Goal: Contribute content: Add original content to the website for others to see

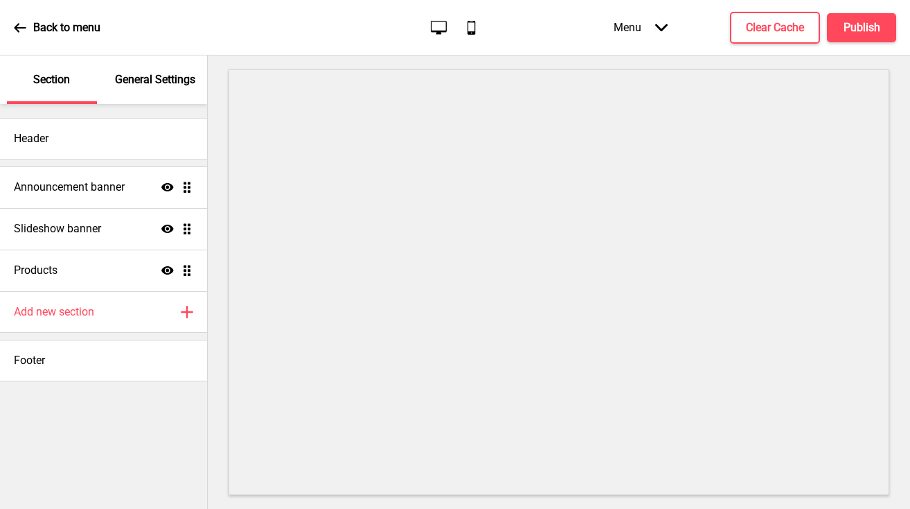
click at [82, 199] on div "Announcement banner Show Drag" at bounding box center [103, 187] width 207 height 42
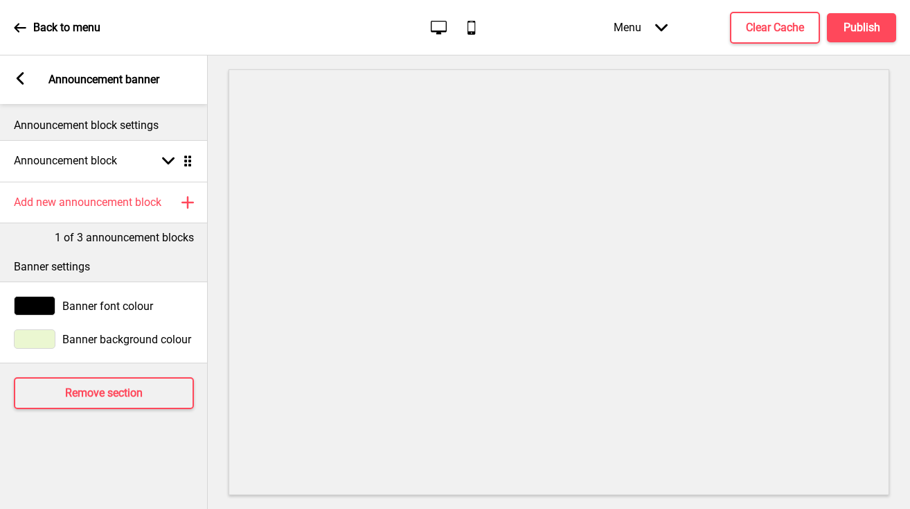
click at [11, 76] on div "Arrow left Announcement banner" at bounding box center [104, 79] width 208 height 48
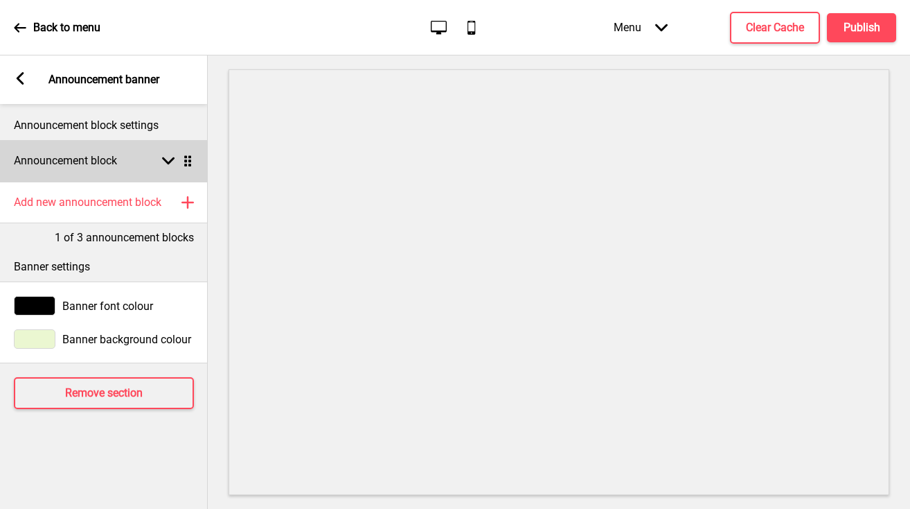
click at [168, 164] on icon at bounding box center [168, 161] width 12 height 8
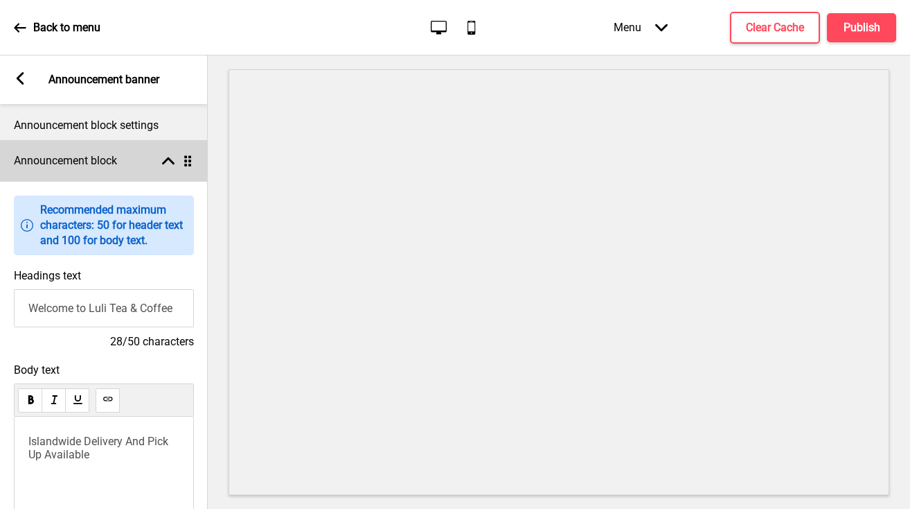
click at [160, 160] on div "Arrow up Drag" at bounding box center [174, 160] width 39 height 12
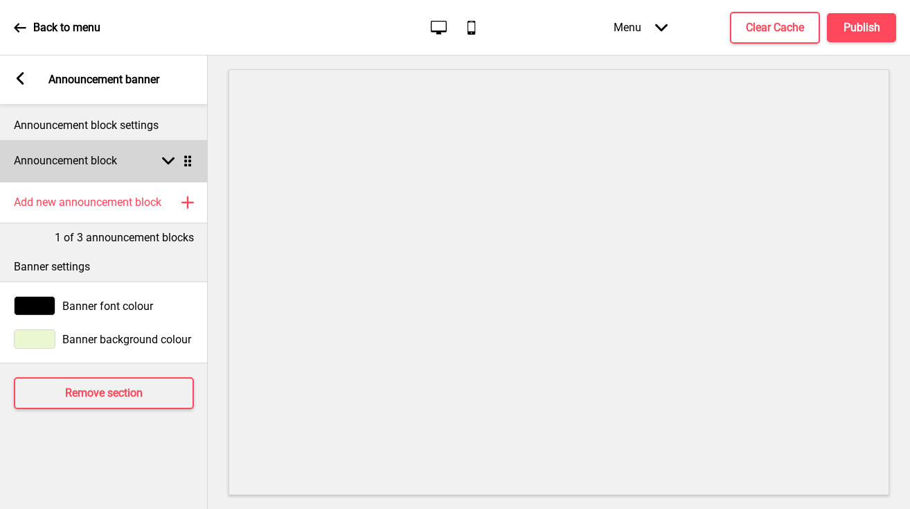
click at [161, 168] on div "Announcement block Arrow down Drag" at bounding box center [104, 161] width 208 height 42
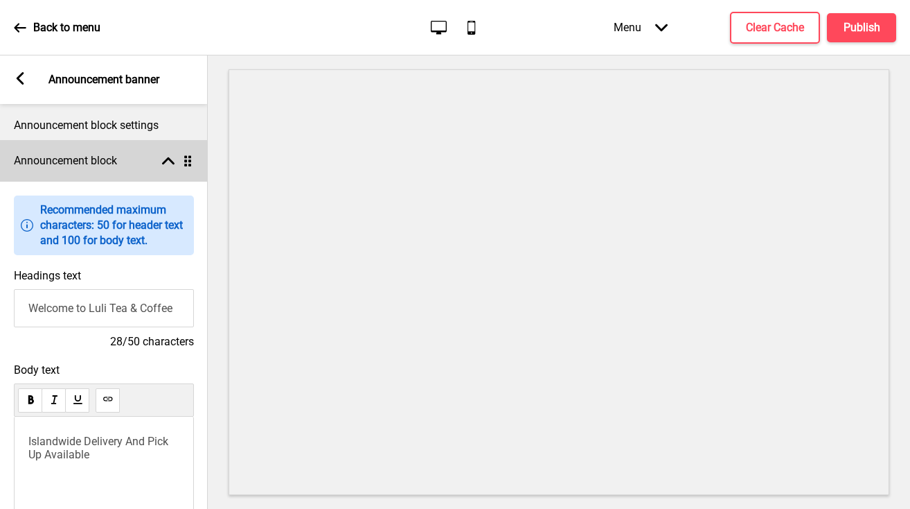
click at [170, 161] on icon at bounding box center [168, 161] width 12 height 8
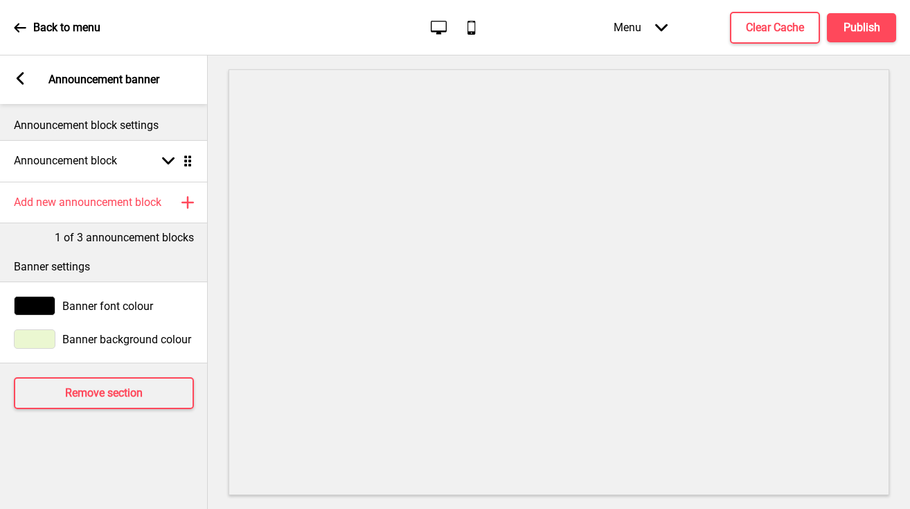
click at [17, 80] on rect at bounding box center [20, 78] width 12 height 12
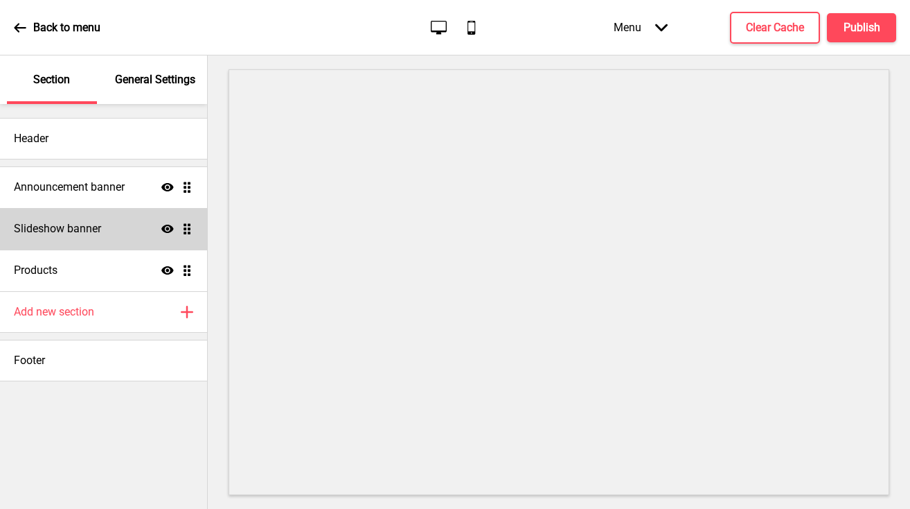
click at [100, 227] on h4 "Slideshow banner" at bounding box center [57, 228] width 87 height 15
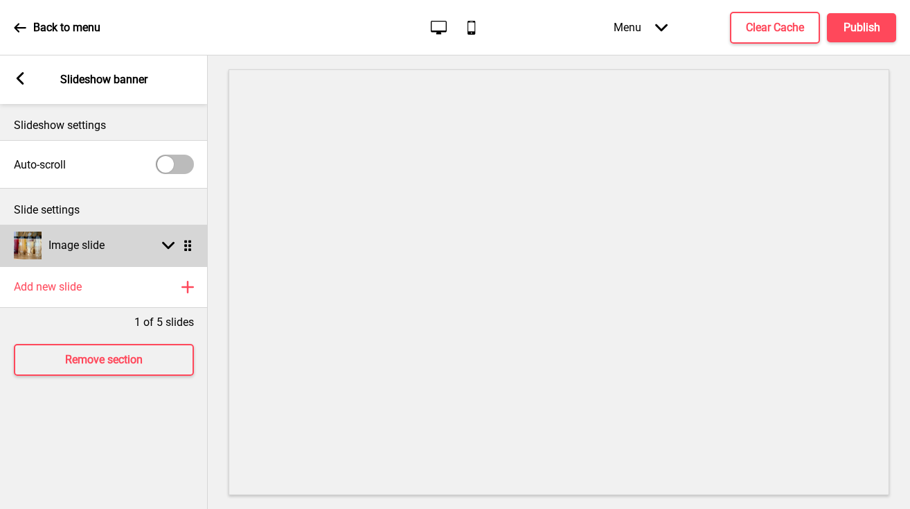
click at [166, 245] on icon at bounding box center [168, 246] width 12 height 8
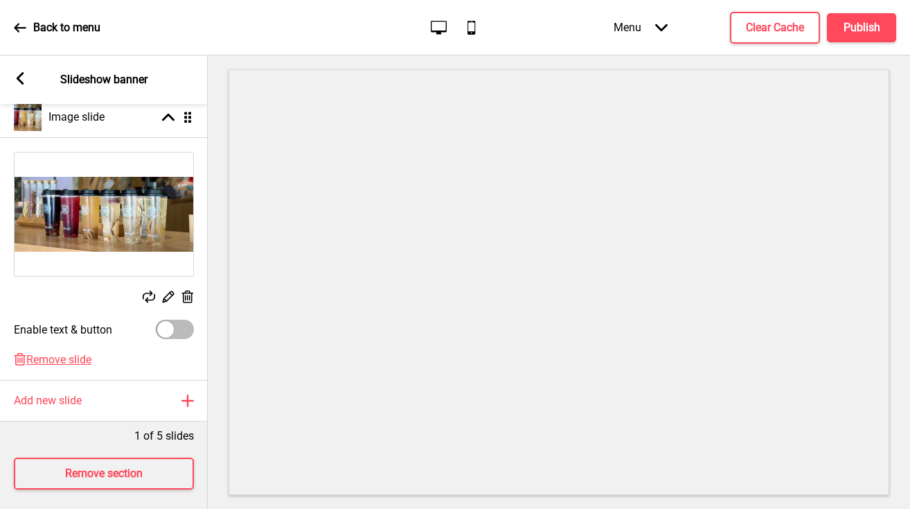
scroll to position [146, 0]
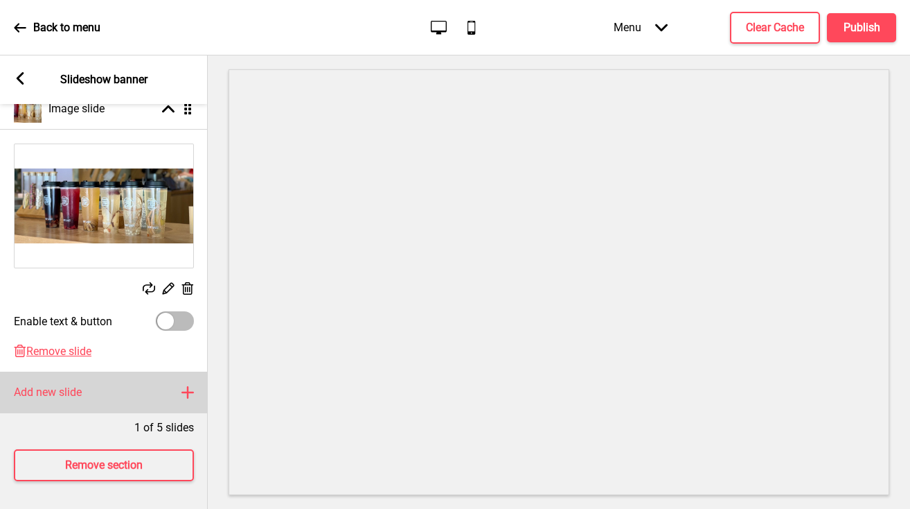
click at [70, 385] on h4 "Add new slide" at bounding box center [48, 392] width 68 height 15
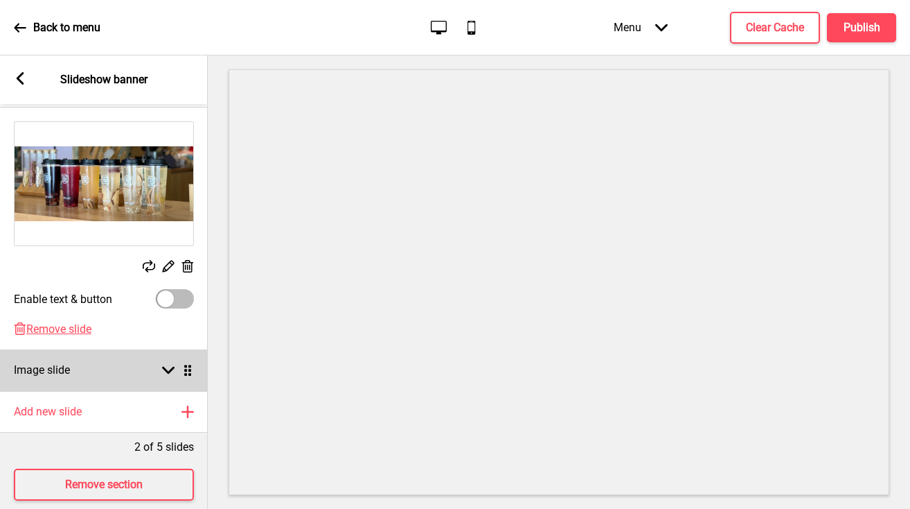
click at [168, 367] on rect at bounding box center [168, 370] width 12 height 12
select select "right"
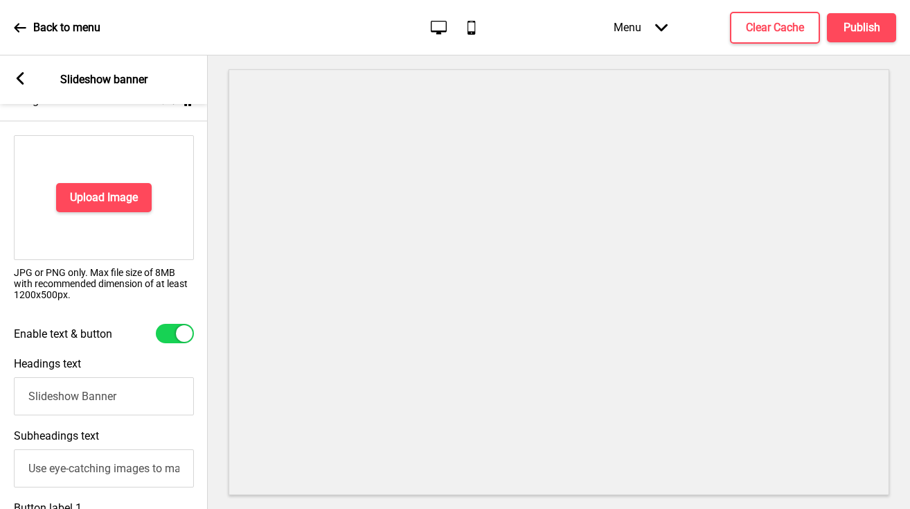
scroll to position [245, 0]
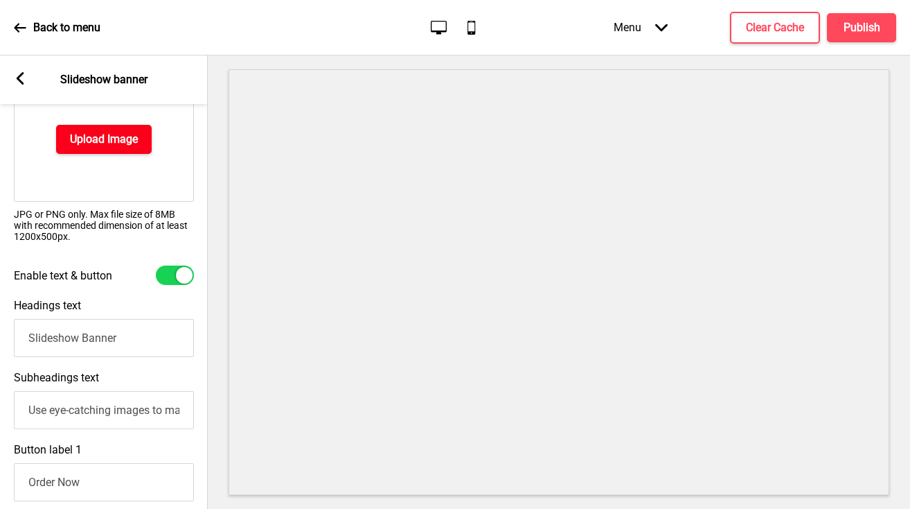
click at [112, 139] on h4 "Upload Image" at bounding box center [104, 139] width 68 height 15
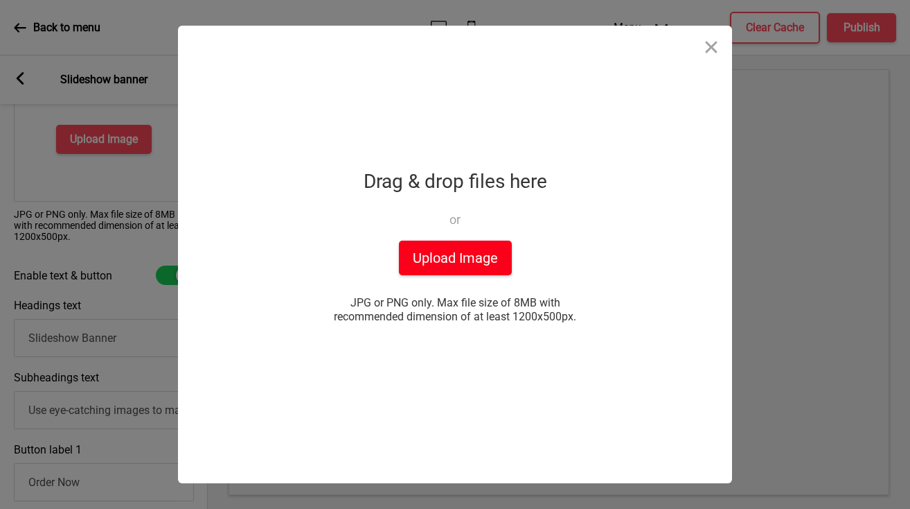
click at [477, 262] on button "Upload Image" at bounding box center [455, 257] width 113 height 35
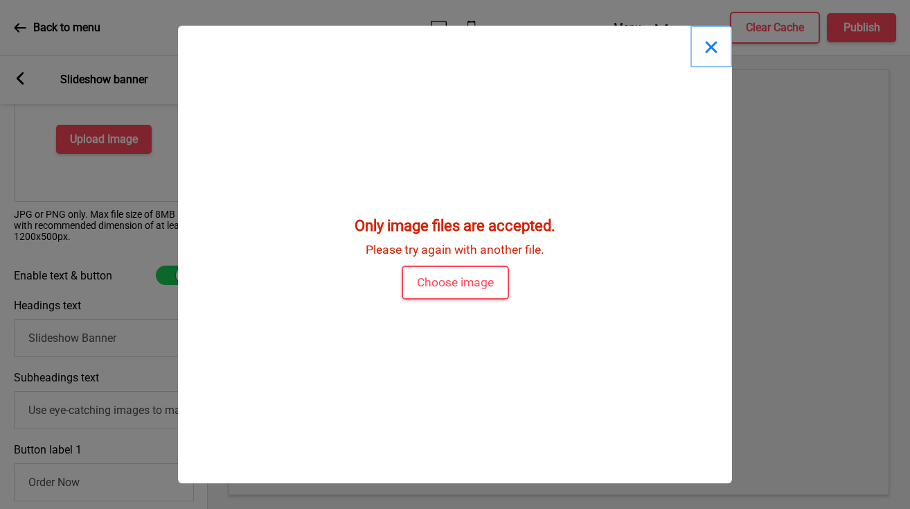
click at [707, 48] on button "Close" at bounding box center [712, 47] width 42 height 42
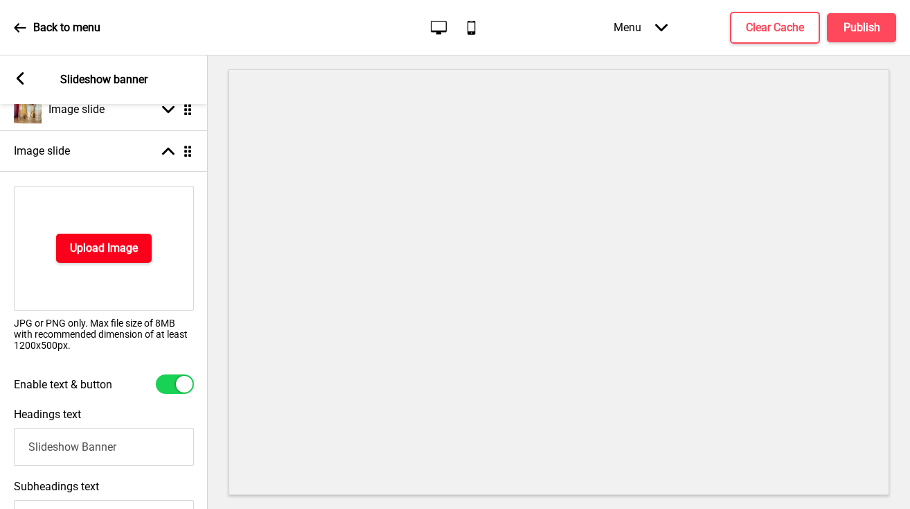
scroll to position [0, 0]
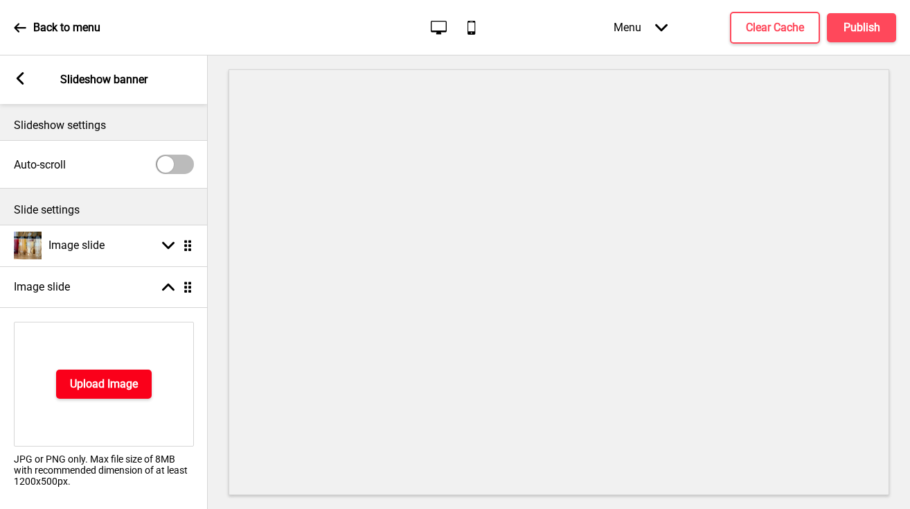
click at [102, 382] on h4 "Upload Image" at bounding box center [104, 383] width 68 height 15
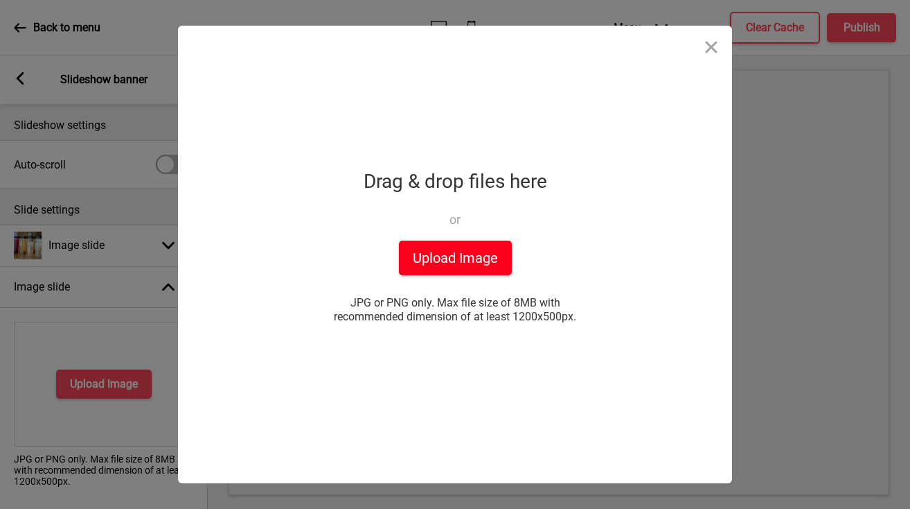
click at [454, 247] on button "Upload Image" at bounding box center [455, 257] width 113 height 35
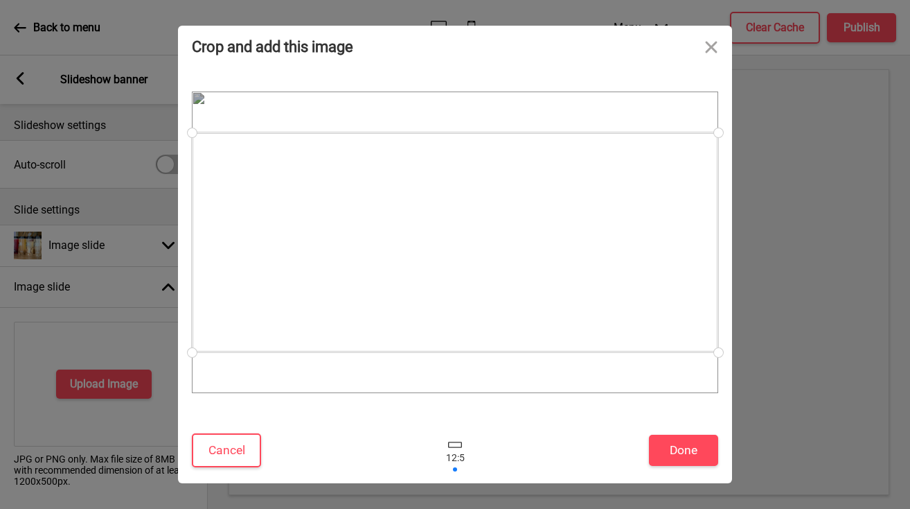
drag, startPoint x: 718, startPoint y: 350, endPoint x: 722, endPoint y: 390, distance: 40.3
click at [722, 390] on div at bounding box center [455, 242] width 554 height 350
drag, startPoint x: 522, startPoint y: 164, endPoint x: 512, endPoint y: 210, distance: 47.4
click at [512, 210] on div at bounding box center [455, 283] width 527 height 220
drag, startPoint x: 195, startPoint y: 177, endPoint x: 202, endPoint y: 123, distance: 54.5
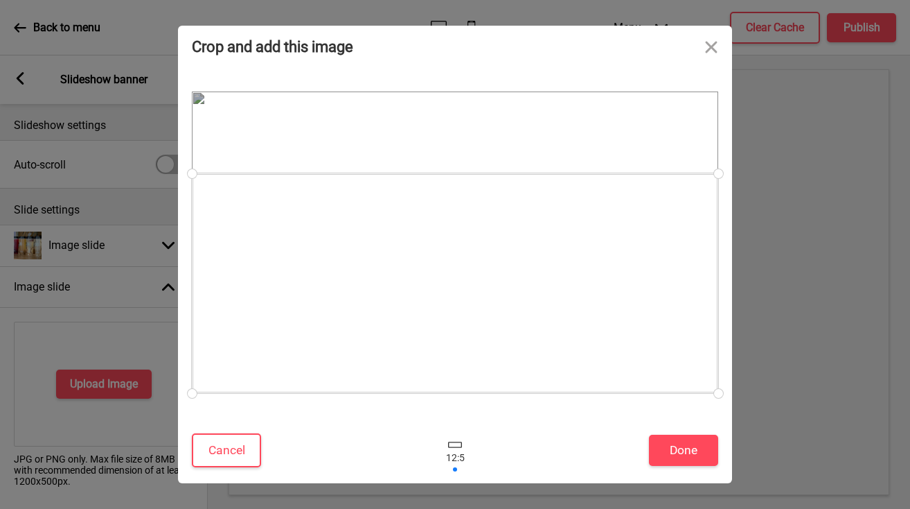
click at [202, 119] on div at bounding box center [455, 241] width 527 height 301
drag, startPoint x: 195, startPoint y: 175, endPoint x: 199, endPoint y: 153, distance: 21.9
click at [199, 153] on div at bounding box center [455, 241] width 527 height 301
click at [455, 443] on div at bounding box center [455, 444] width 14 height 6
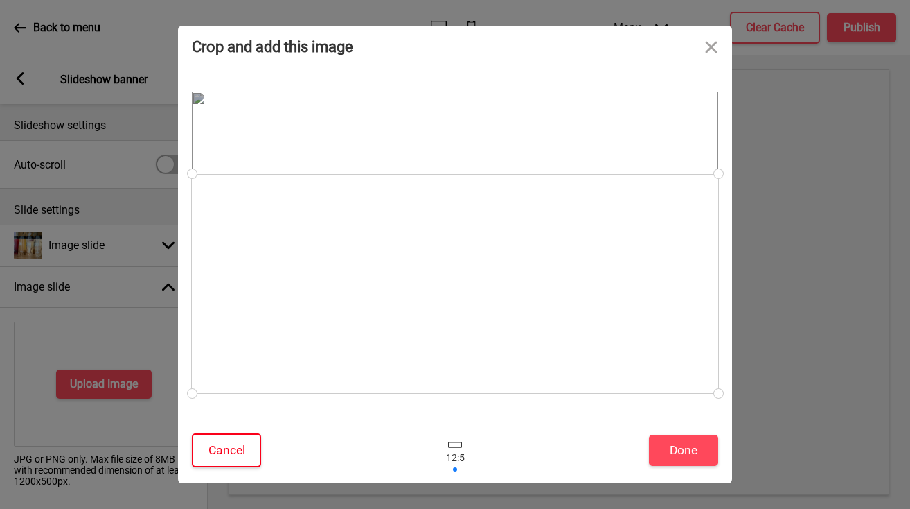
click at [240, 443] on button "Cancel" at bounding box center [226, 450] width 69 height 34
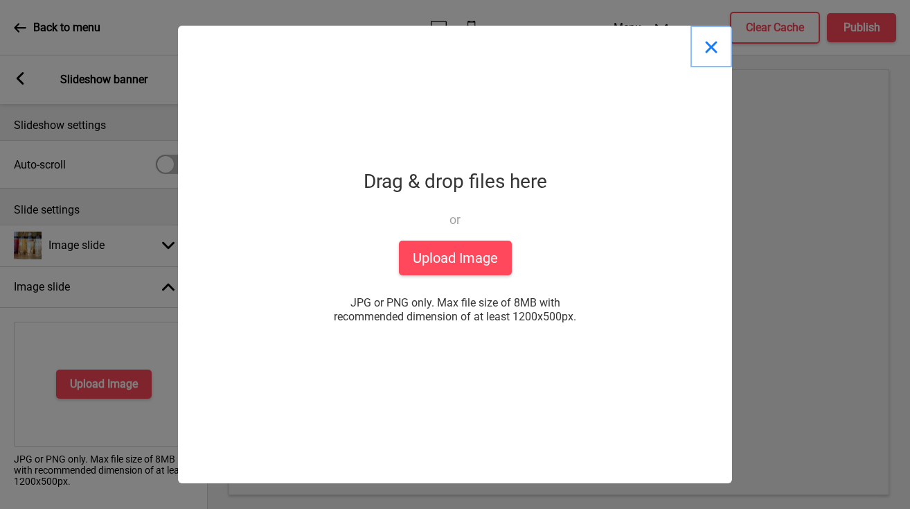
click at [709, 50] on button "Close" at bounding box center [712, 47] width 42 height 42
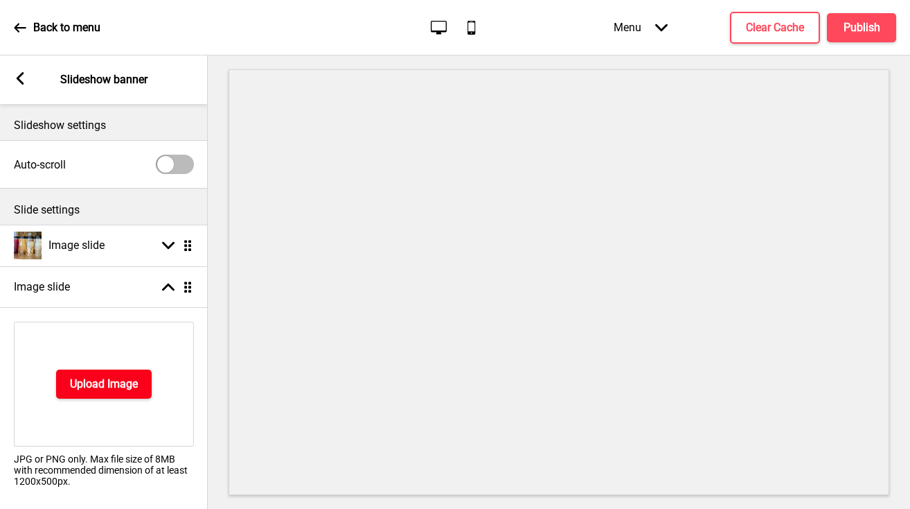
click at [94, 385] on h4 "Upload Image" at bounding box center [104, 383] width 68 height 15
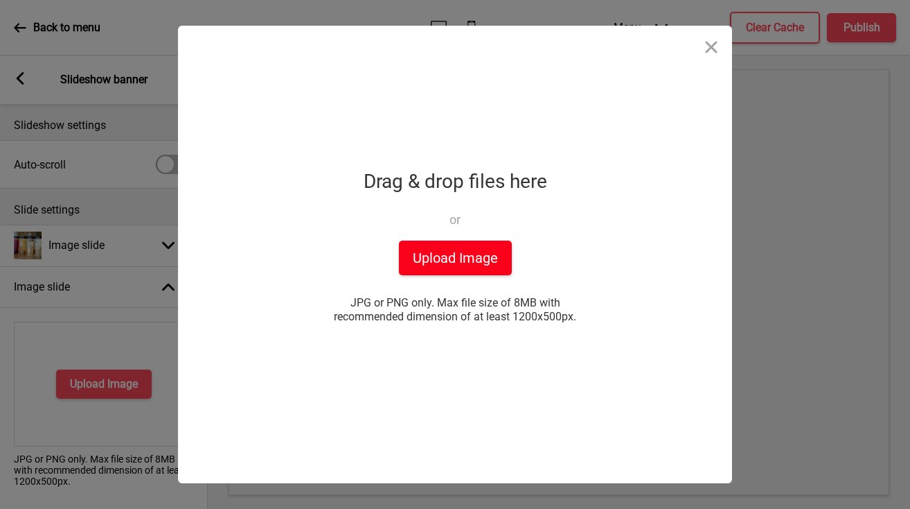
click at [463, 260] on button "Upload Image" at bounding box center [455, 257] width 113 height 35
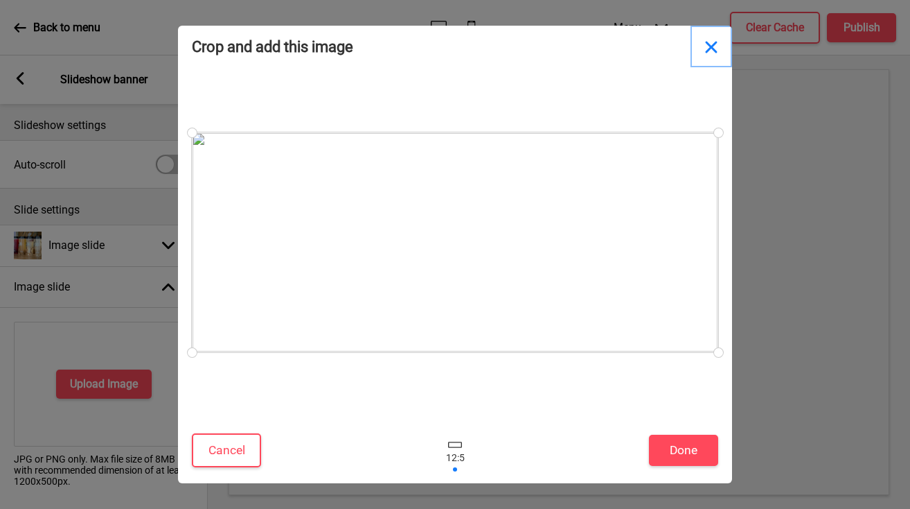
click at [714, 45] on button "Close" at bounding box center [712, 47] width 42 height 42
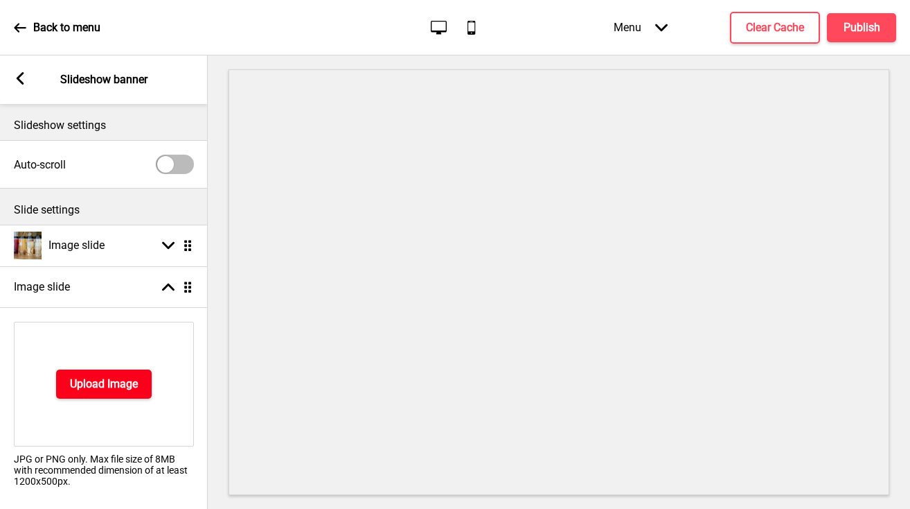
click at [108, 396] on button "Upload Image" at bounding box center [104, 383] width 96 height 29
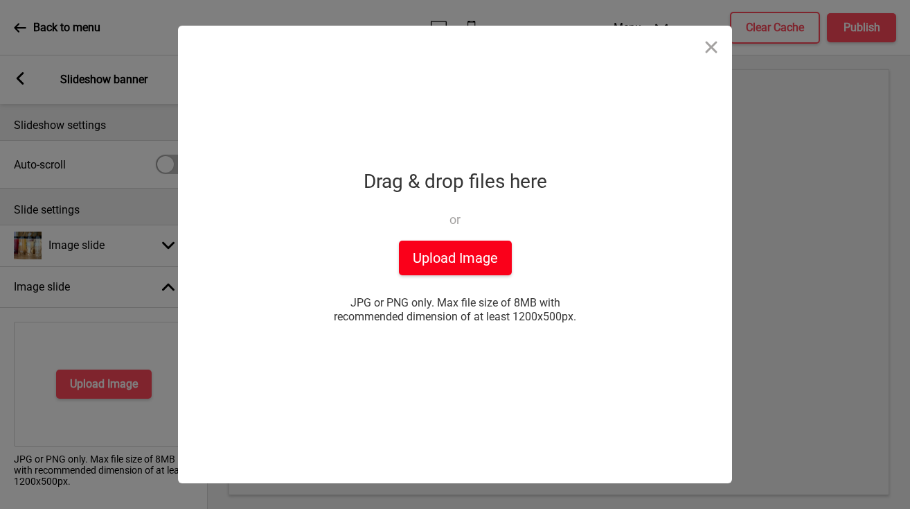
click at [450, 242] on button "Upload Image" at bounding box center [455, 257] width 113 height 35
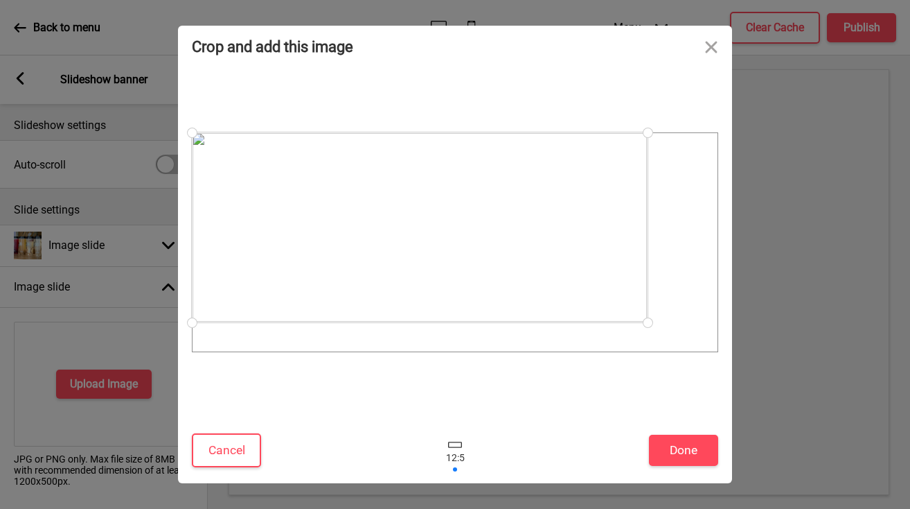
drag, startPoint x: 719, startPoint y: 351, endPoint x: 609, endPoint y: 322, distance: 113.9
click at [609, 322] on div at bounding box center [455, 242] width 527 height 220
drag, startPoint x: 193, startPoint y: 321, endPoint x: 298, endPoint y: 293, distance: 108.4
click at [298, 293] on div at bounding box center [455, 242] width 527 height 220
click at [454, 464] on div at bounding box center [455, 449] width 42 height 45
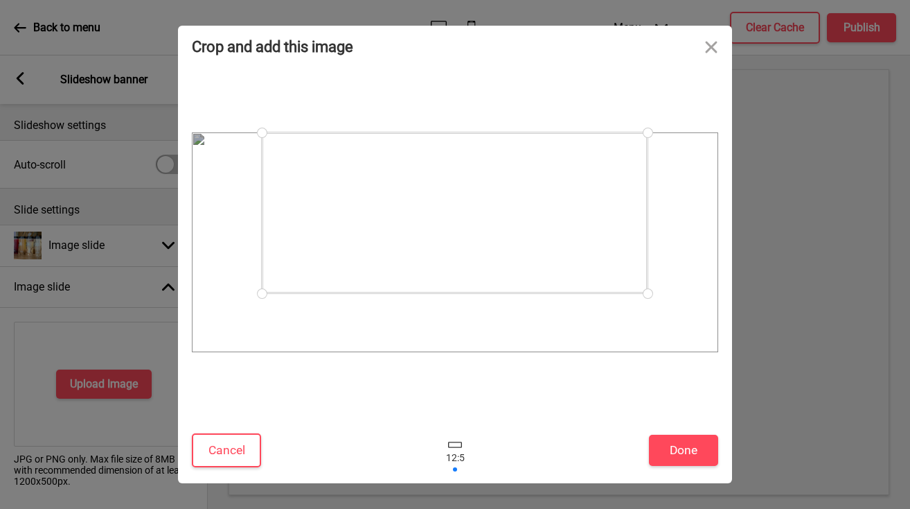
click at [454, 464] on div at bounding box center [455, 449] width 42 height 45
click at [711, 50] on button "Close" at bounding box center [712, 47] width 42 height 42
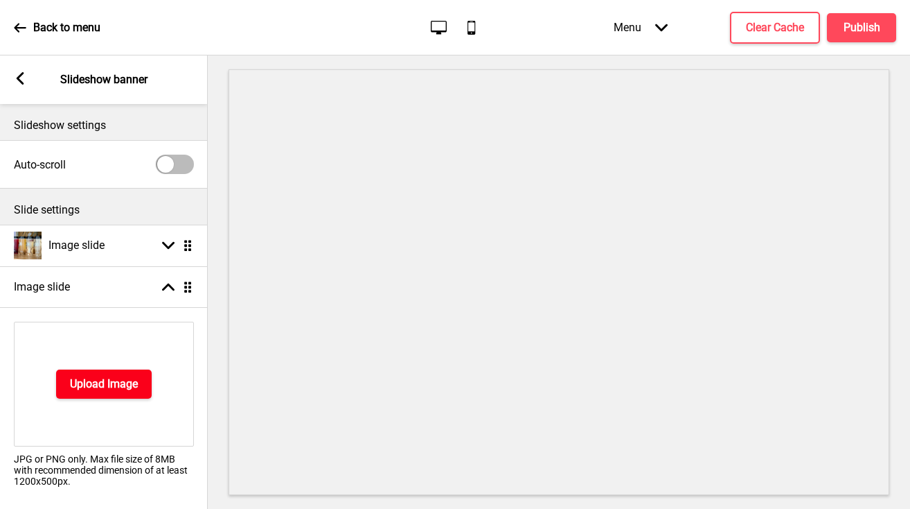
click at [100, 387] on h4 "Upload Image" at bounding box center [104, 383] width 68 height 15
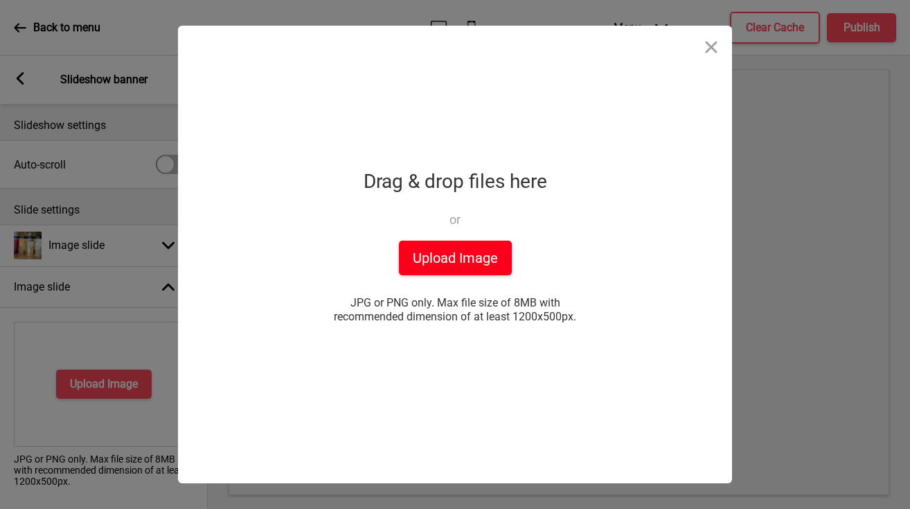
click at [466, 256] on button "Upload Image" at bounding box center [455, 257] width 113 height 35
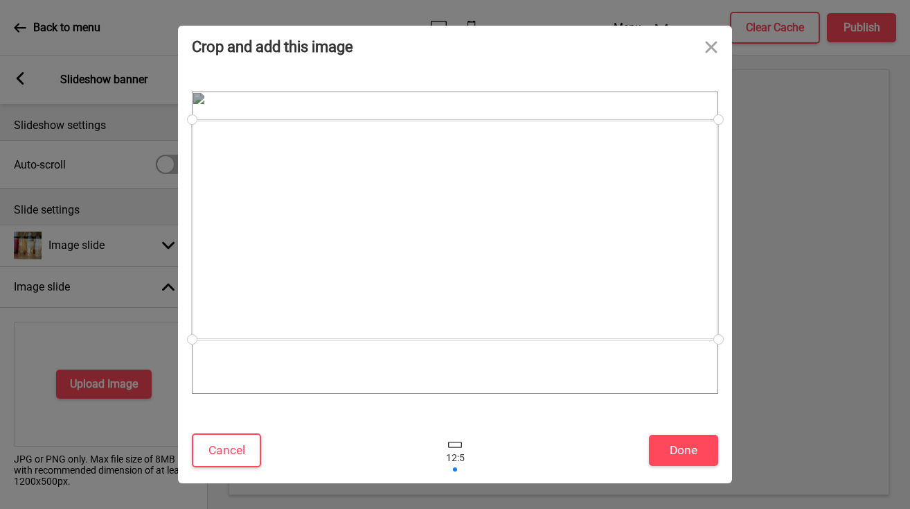
drag, startPoint x: 610, startPoint y: 326, endPoint x: 607, endPoint y: 313, distance: 13.5
click at [607, 313] on div at bounding box center [455, 230] width 527 height 220
drag, startPoint x: 716, startPoint y: 339, endPoint x: 723, endPoint y: 373, distance: 34.0
click at [723, 373] on div at bounding box center [455, 242] width 554 height 350
click at [242, 440] on button "Cancel" at bounding box center [226, 450] width 69 height 34
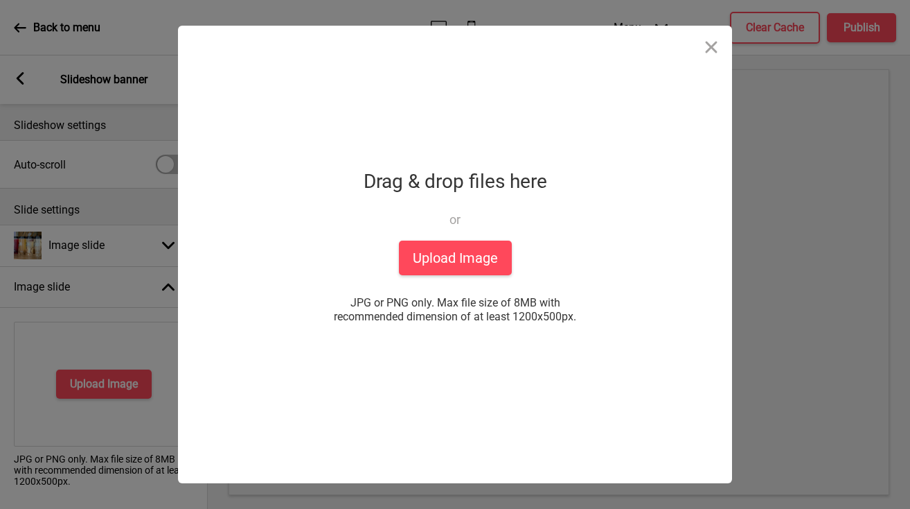
click at [105, 382] on div "Crop and add this image Cancel Done Drop a file here Drag & drop files here or …" at bounding box center [455, 254] width 910 height 509
click at [504, 250] on button "Upload Image" at bounding box center [455, 257] width 113 height 35
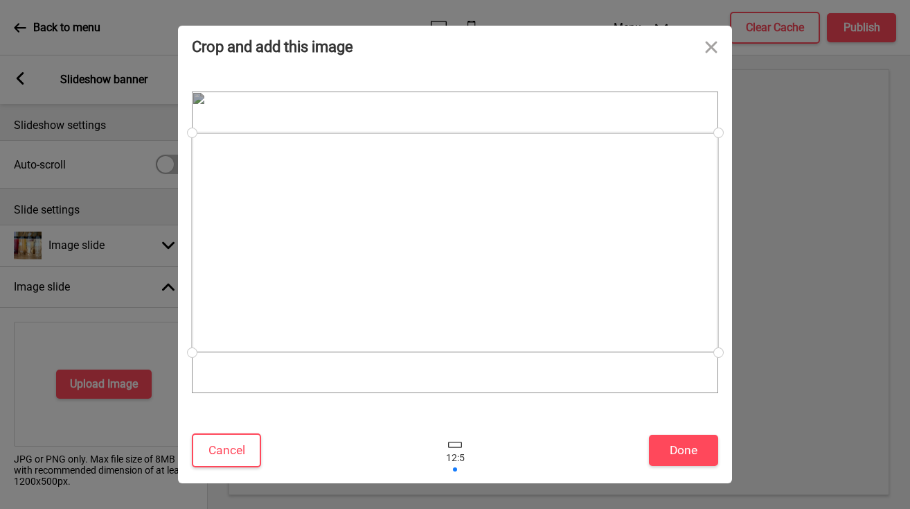
drag, startPoint x: 714, startPoint y: 351, endPoint x: 724, endPoint y: 396, distance: 46.9
click at [726, 405] on div at bounding box center [455, 242] width 554 height 350
drag, startPoint x: 513, startPoint y: 211, endPoint x: 487, endPoint y: 208, distance: 25.9
click at [487, 208] on div at bounding box center [455, 237] width 527 height 220
click at [678, 450] on button "Done" at bounding box center [683, 449] width 69 height 31
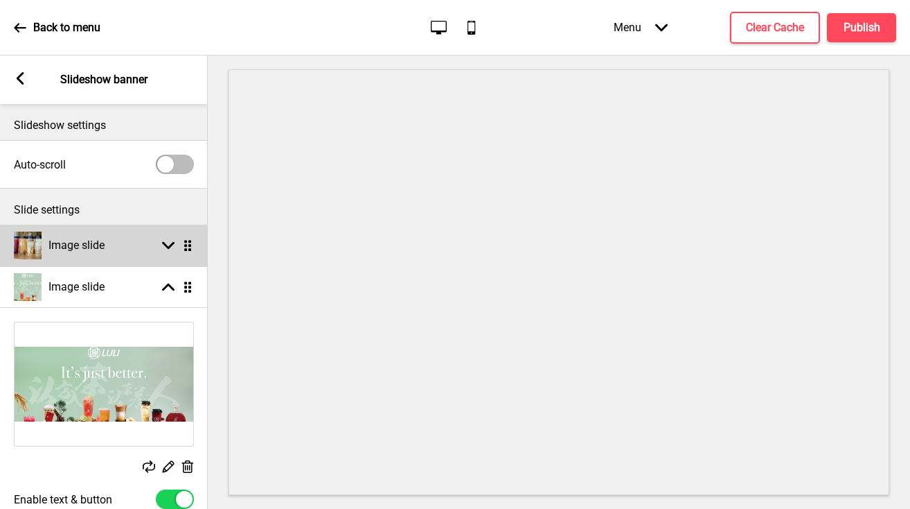
click at [76, 247] on h4 "Image slide" at bounding box center [76, 245] width 56 height 15
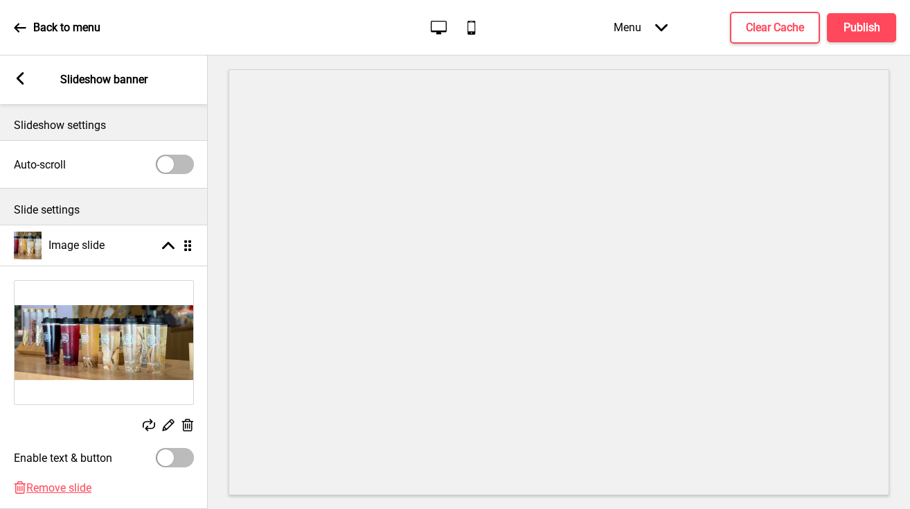
click at [120, 340] on img at bounding box center [104, 342] width 179 height 123
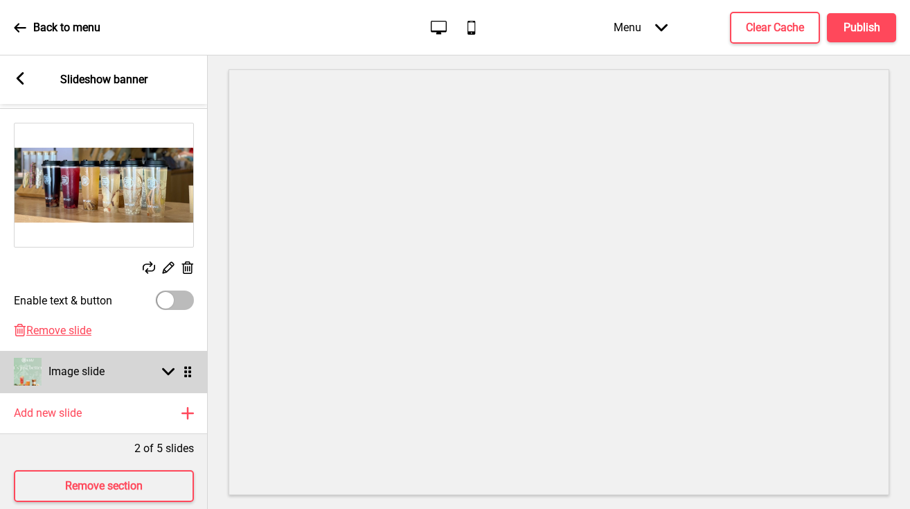
scroll to position [158, 0]
click at [146, 374] on div "Image slide Arrow down Drag" at bounding box center [104, 371] width 208 height 42
select select "right"
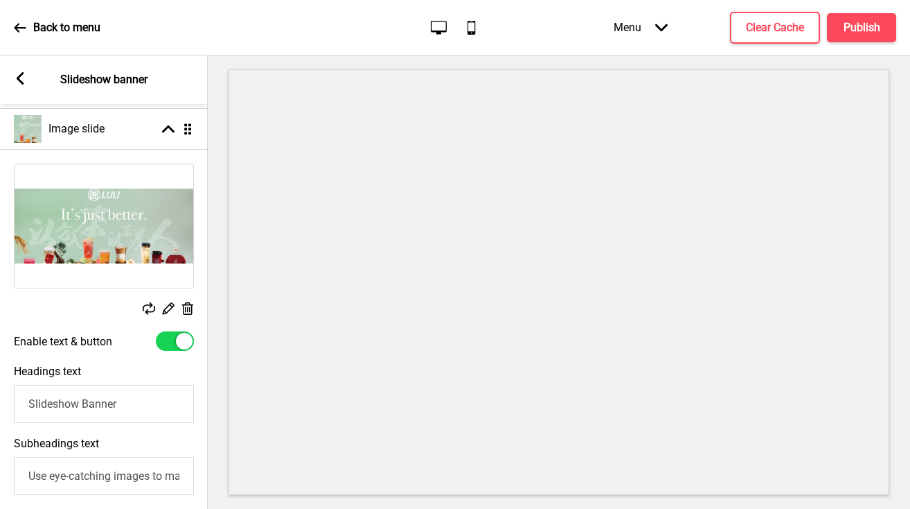
click at [188, 309] on rect at bounding box center [187, 308] width 15 height 15
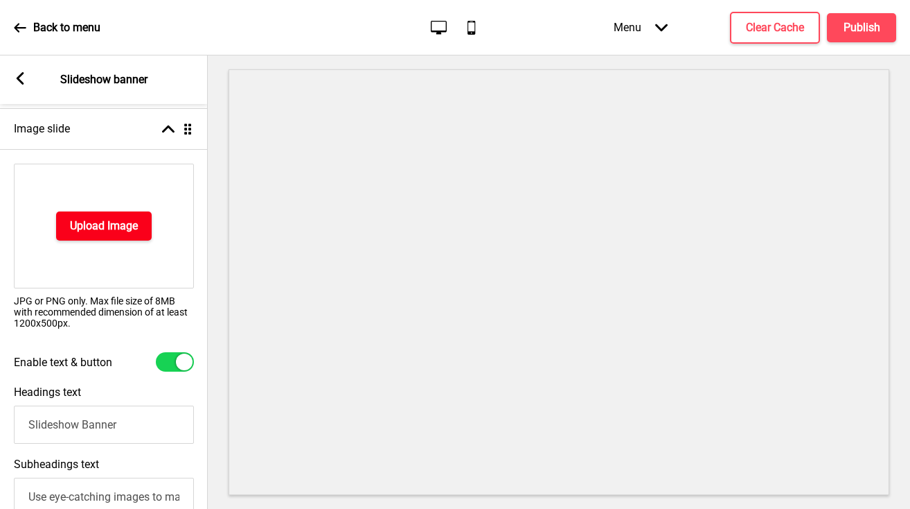
click at [117, 229] on h4 "Upload Image" at bounding box center [104, 225] width 68 height 15
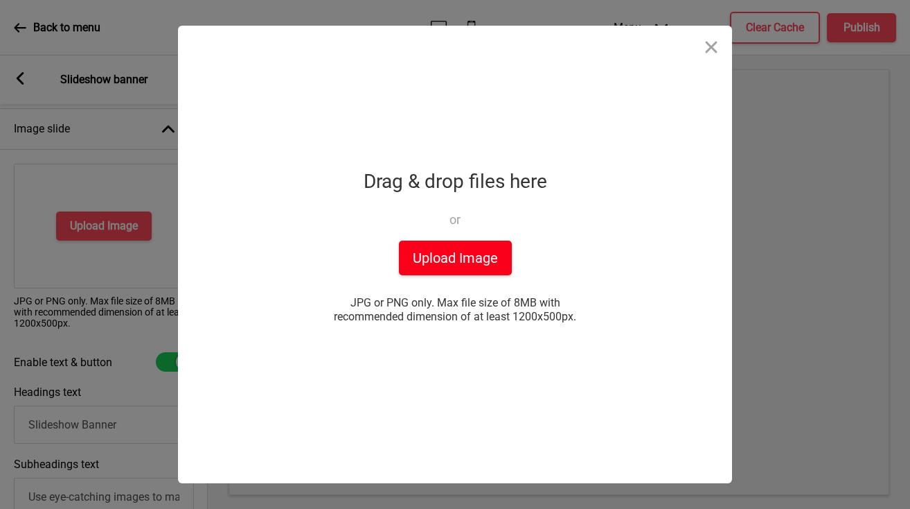
click at [451, 252] on button "Upload Image" at bounding box center [455, 257] width 113 height 35
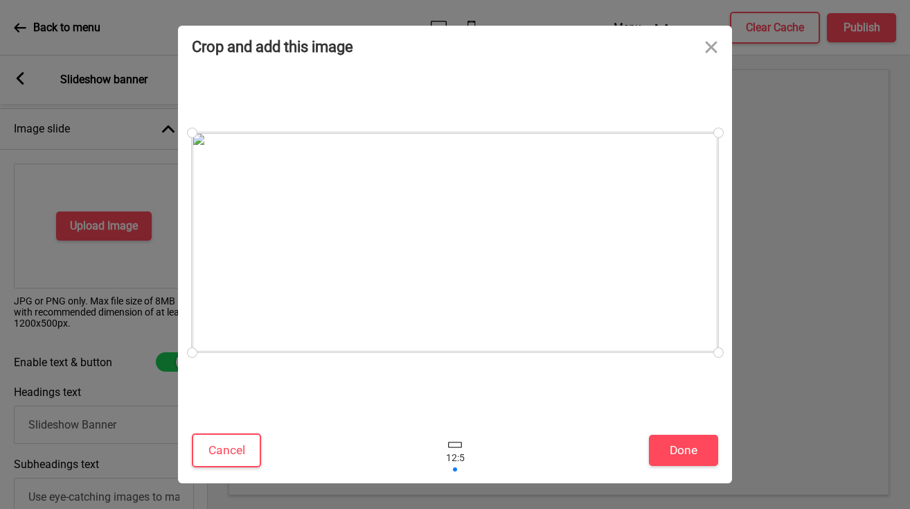
click at [719, 351] on div at bounding box center [719, 352] width 24 height 24
click at [682, 450] on button "Done" at bounding box center [683, 449] width 69 height 31
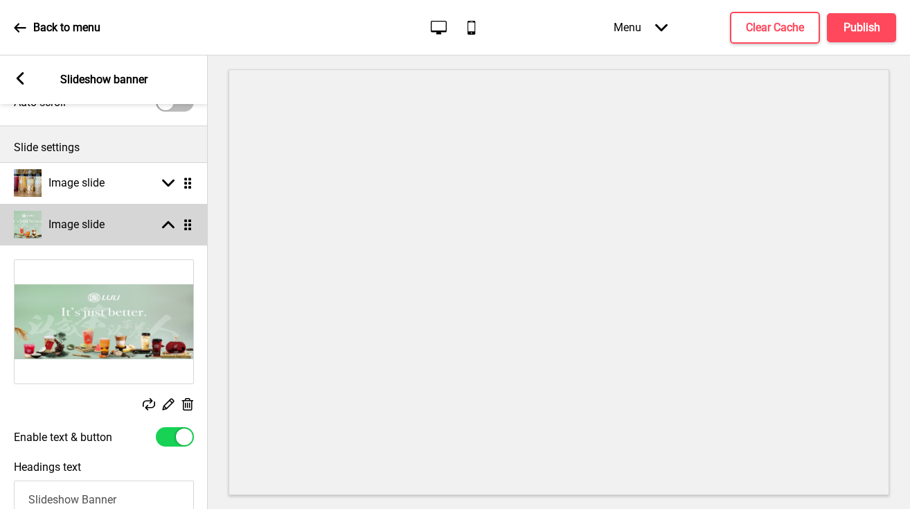
scroll to position [12, 0]
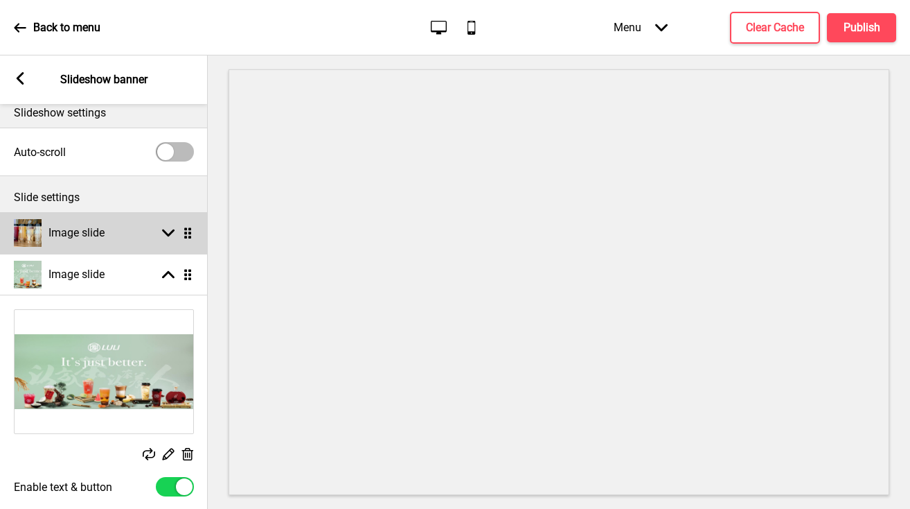
click at [166, 237] on rect at bounding box center [168, 233] width 12 height 12
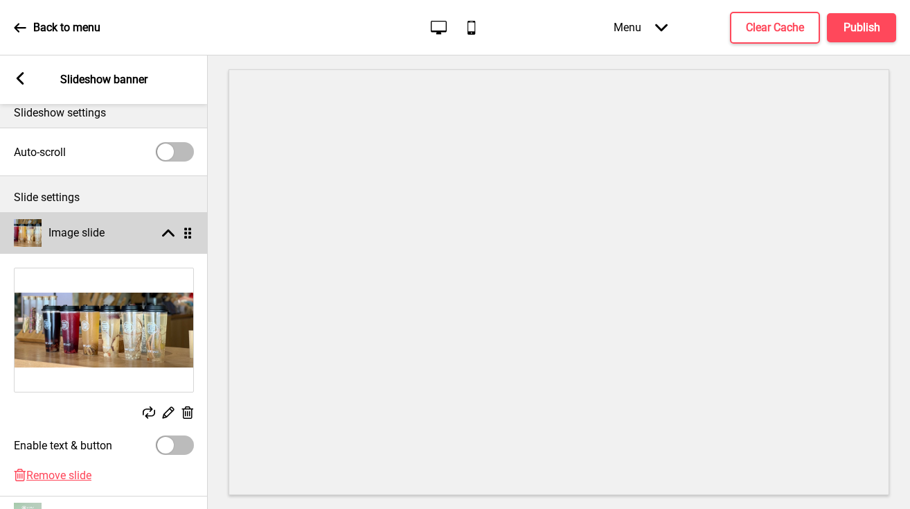
click at [166, 237] on rect at bounding box center [168, 233] width 12 height 12
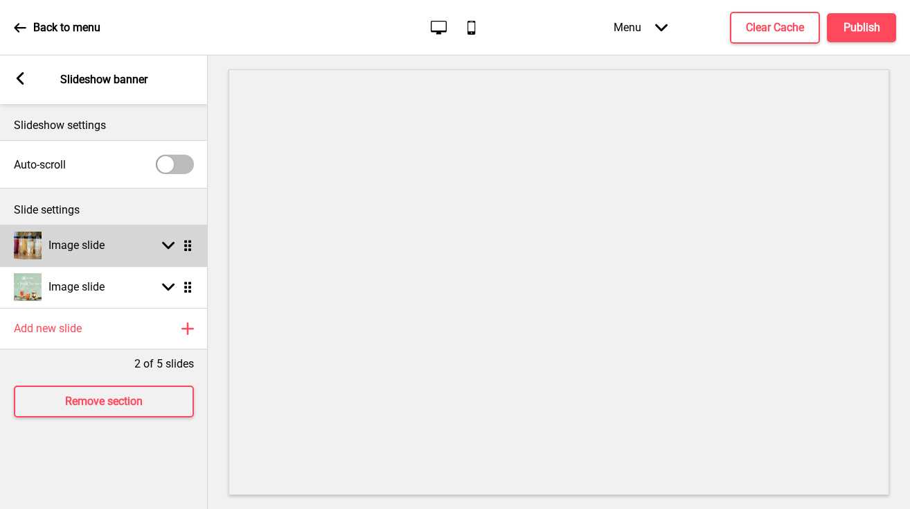
scroll to position [0, 0]
click at [166, 237] on div "Image slide Arrow down Drag" at bounding box center [104, 245] width 208 height 42
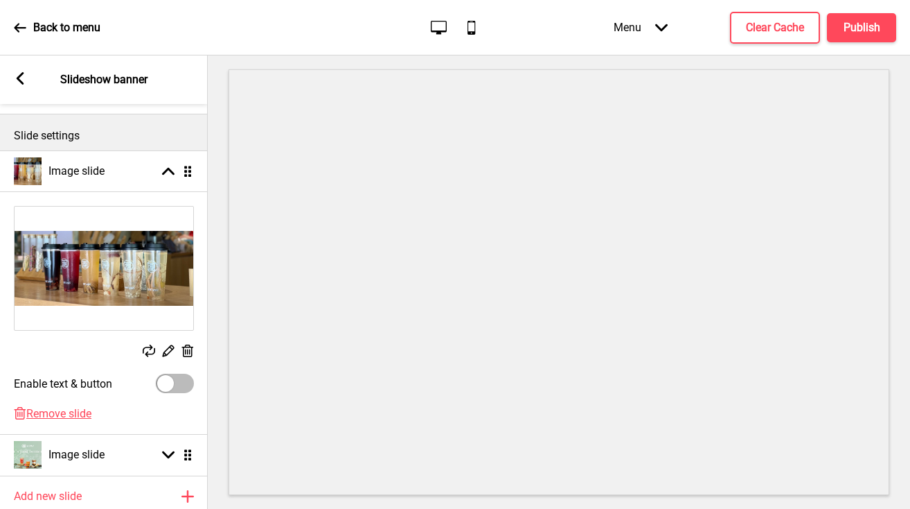
scroll to position [124, 0]
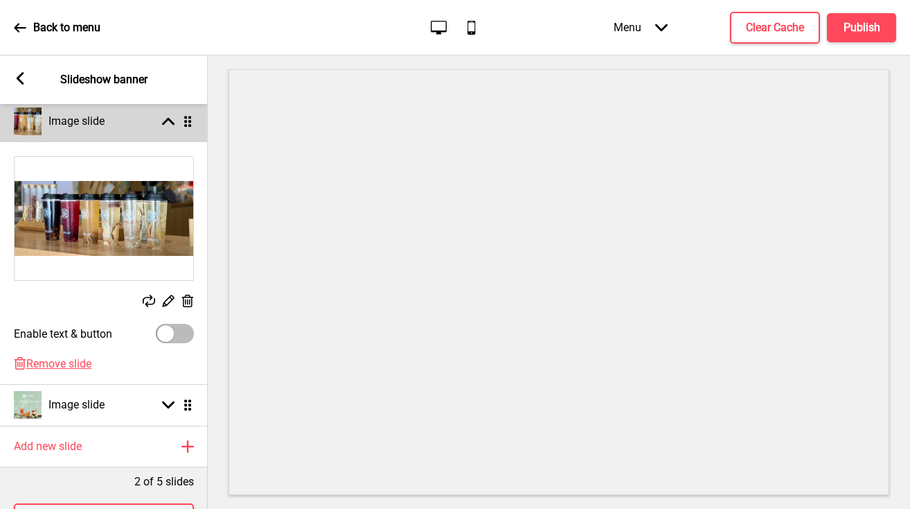
click at [119, 123] on div "Image slide Arrow up Drag" at bounding box center [104, 121] width 208 height 42
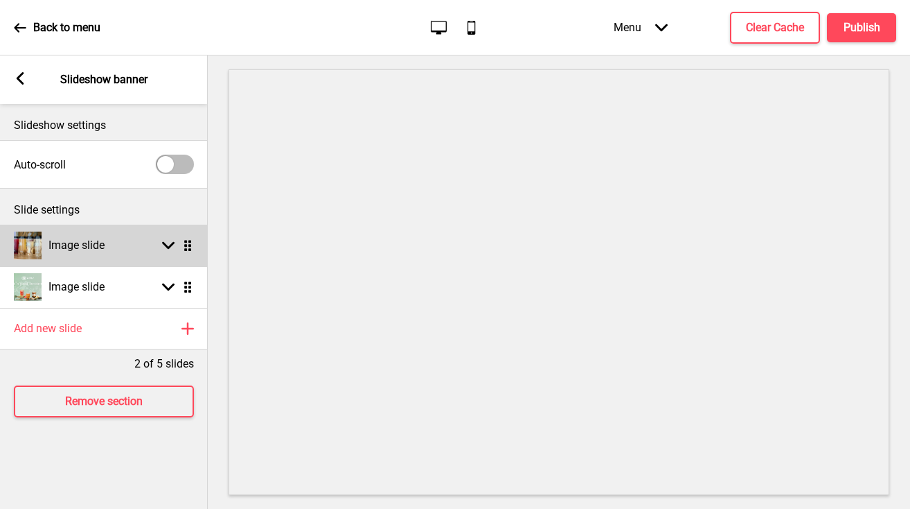
scroll to position [0, 0]
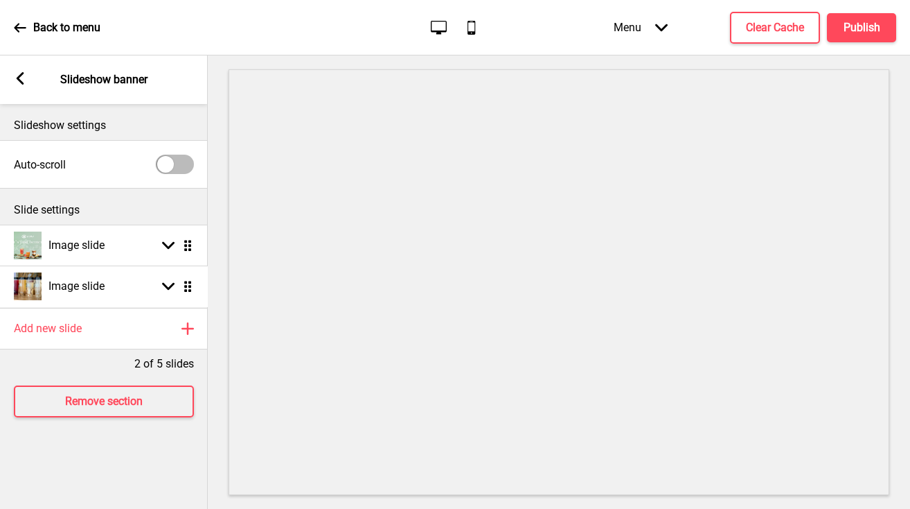
drag, startPoint x: 188, startPoint y: 245, endPoint x: 188, endPoint y: 286, distance: 40.9
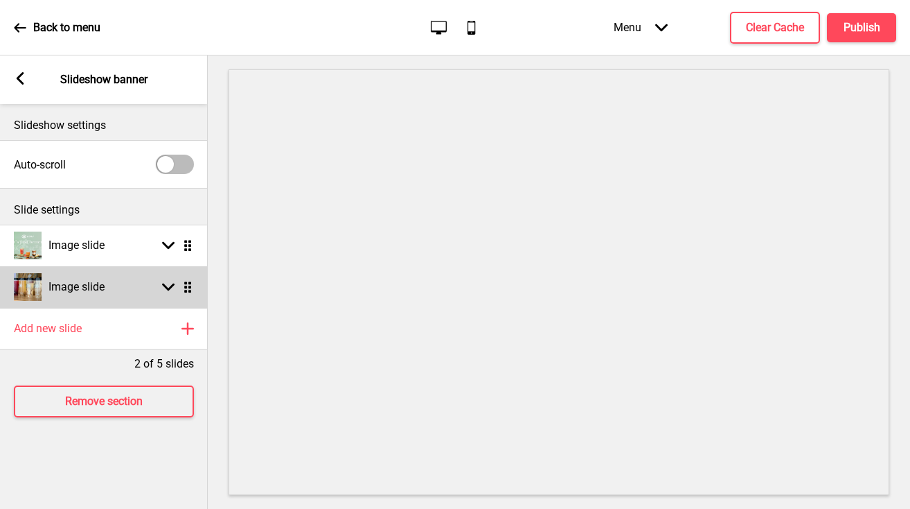
click at [128, 297] on div "Image slide Arrow down Drag" at bounding box center [104, 287] width 208 height 42
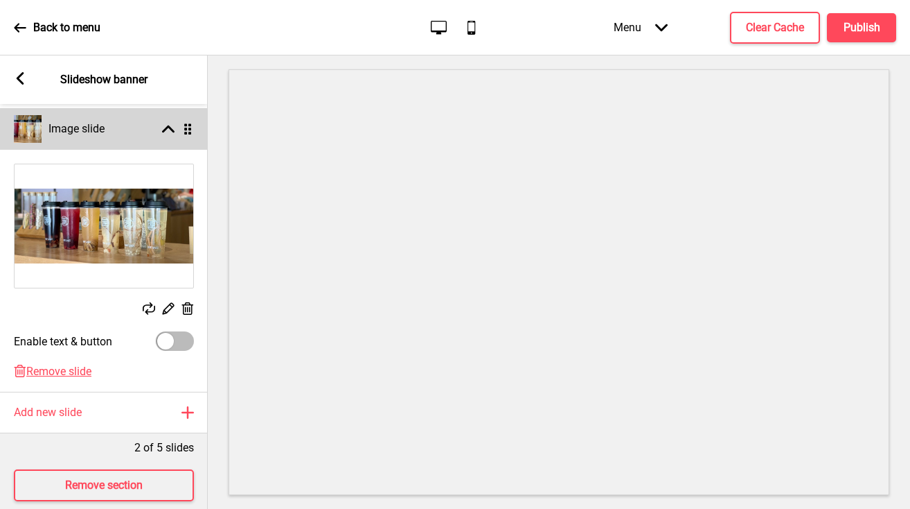
scroll to position [180, 0]
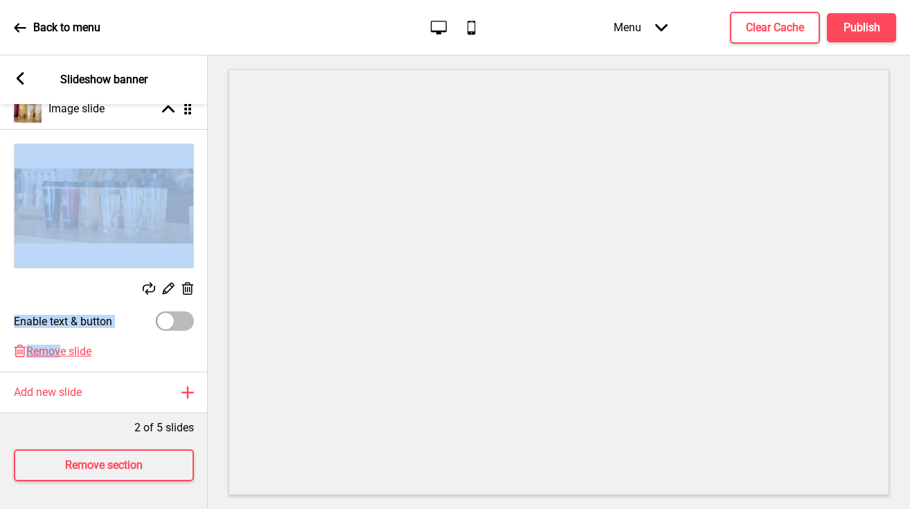
drag, startPoint x: 60, startPoint y: 352, endPoint x: 86, endPoint y: 211, distance: 143.0
click at [86, 214] on div "Replace Edit Delete Enable text & button Delete Remove slide" at bounding box center [104, 251] width 208 height 242
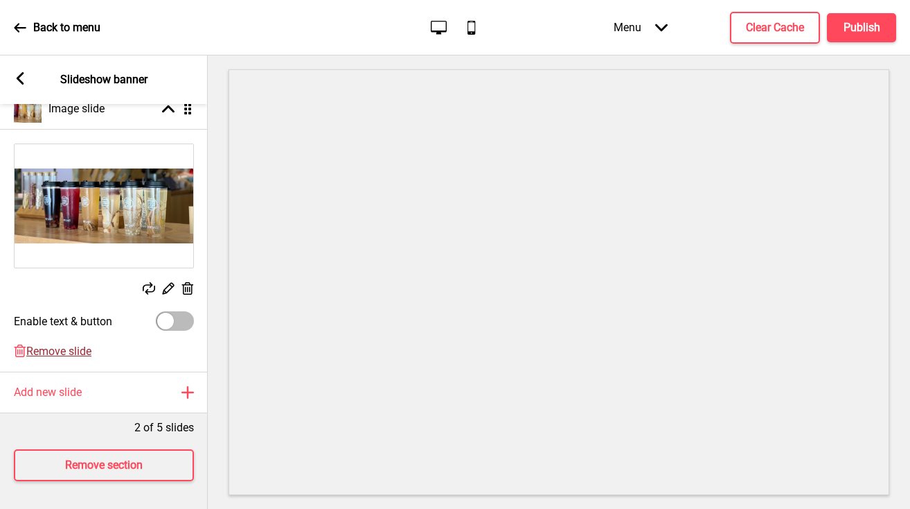
click at [84, 346] on span "Remove slide" at bounding box center [58, 350] width 65 height 13
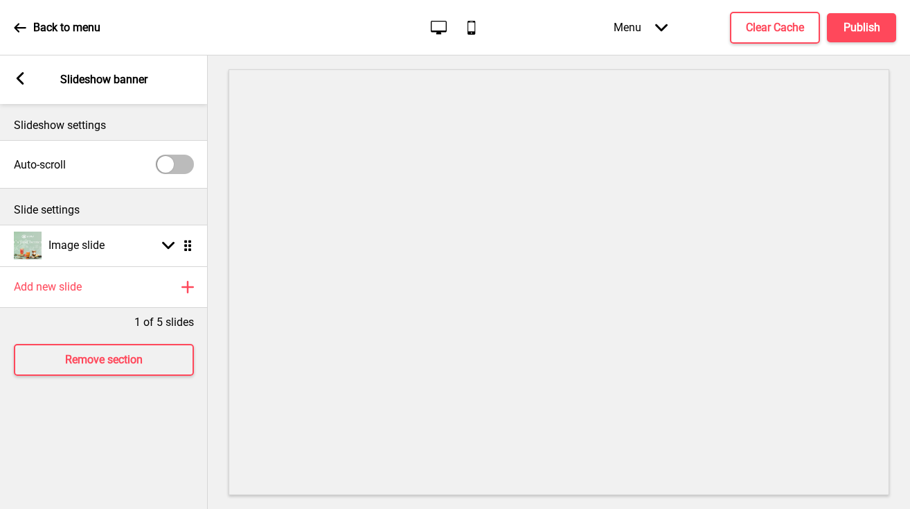
scroll to position [0, 0]
click at [845, 26] on h4 "Publish" at bounding box center [862, 27] width 37 height 15
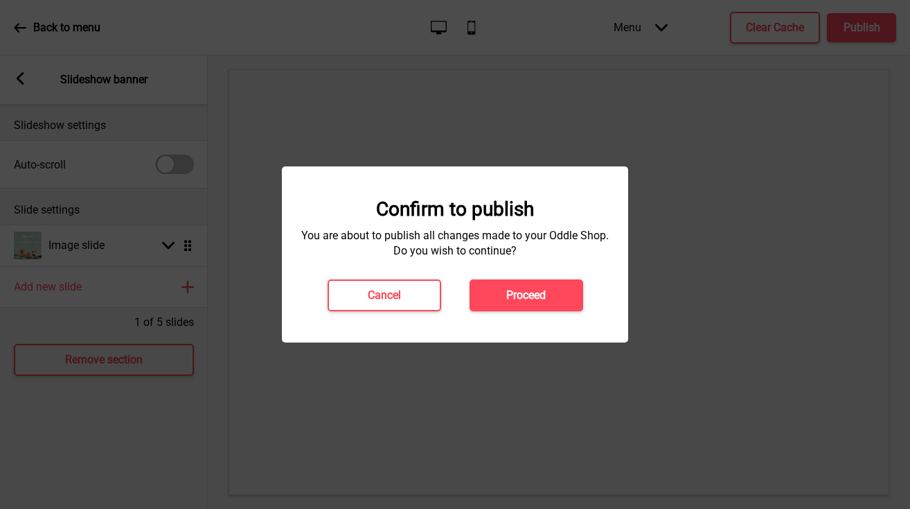
click at [529, 305] on button "Proceed" at bounding box center [527, 295] width 114 height 32
